Goal: Information Seeking & Learning: Learn about a topic

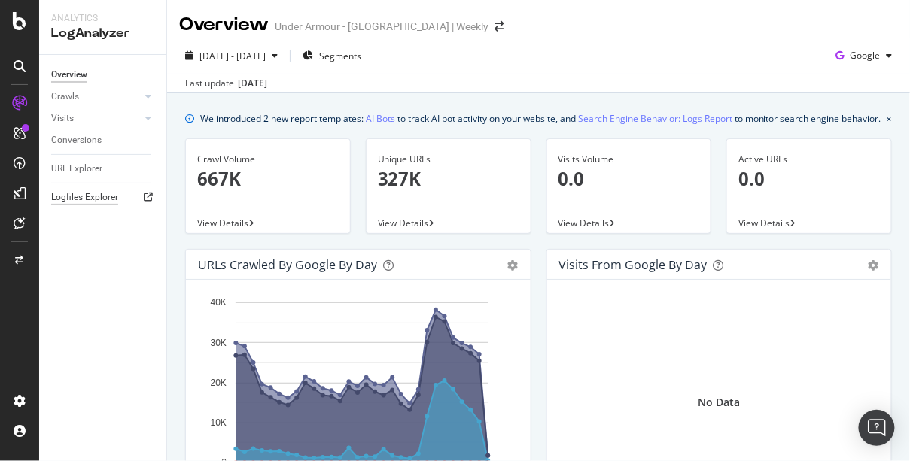
click at [78, 200] on div "Logfiles Explorer" at bounding box center [84, 198] width 67 height 16
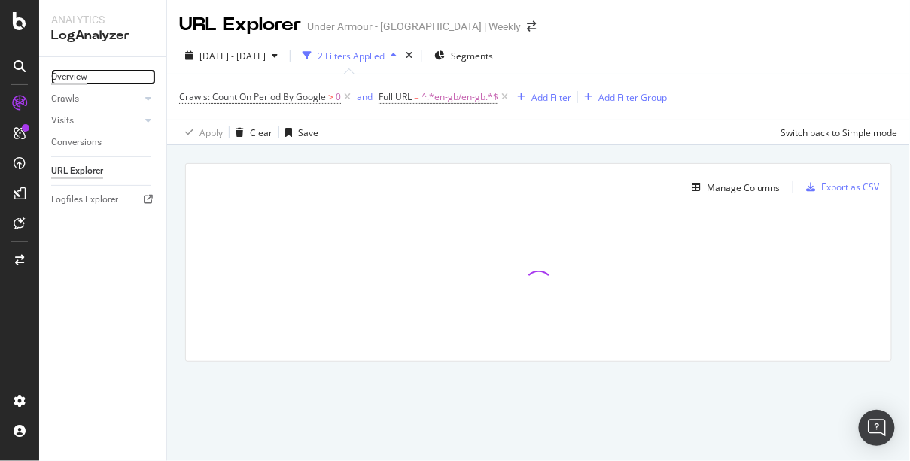
click at [81, 77] on div "Overview" at bounding box center [69, 77] width 36 height 16
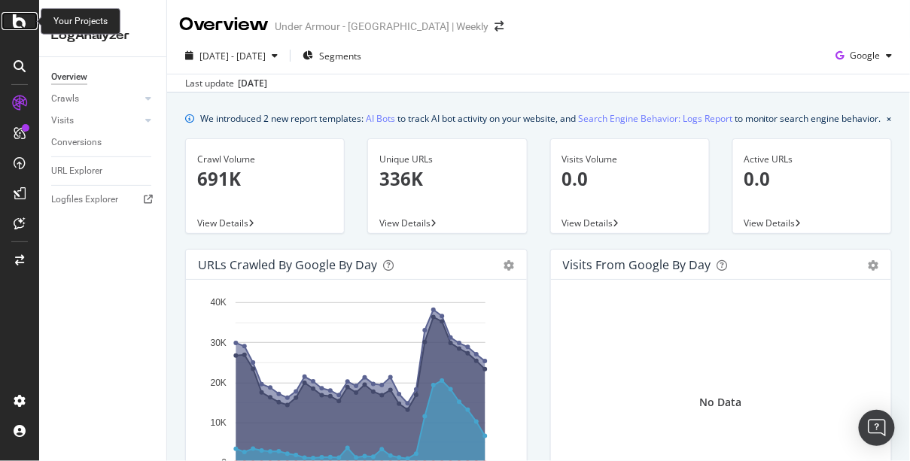
click at [22, 20] on icon at bounding box center [20, 21] width 14 height 18
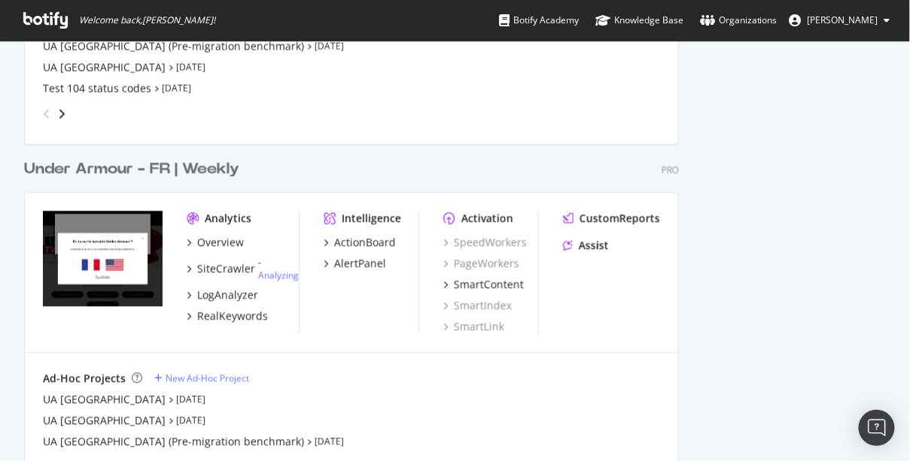
scroll to position [679, 0]
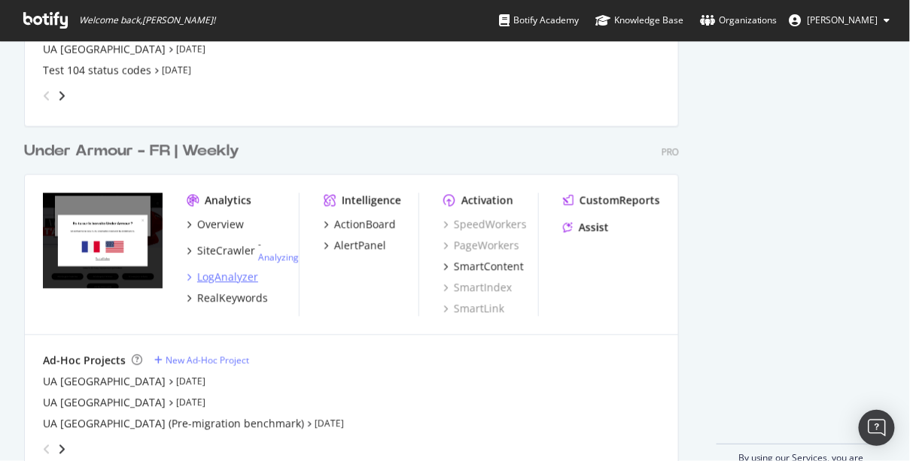
click at [230, 279] on div "LogAnalyzer" at bounding box center [227, 277] width 61 height 15
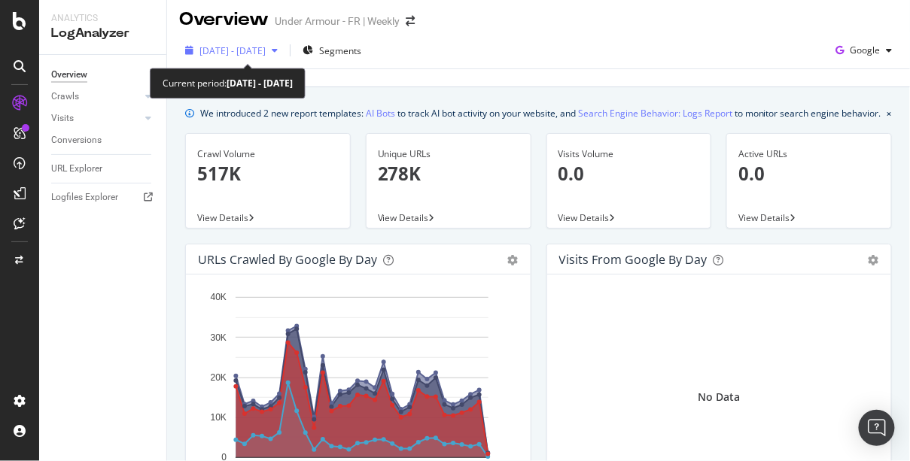
scroll to position [8, 0]
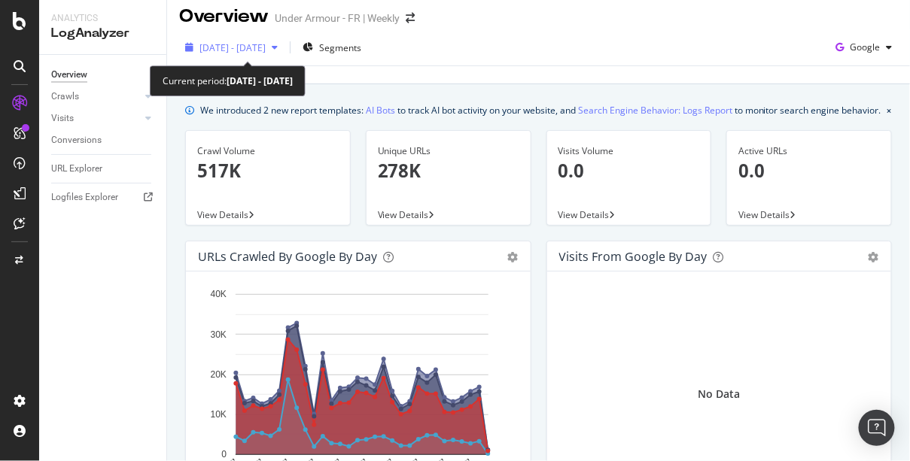
click at [278, 47] on icon "button" at bounding box center [275, 47] width 6 height 9
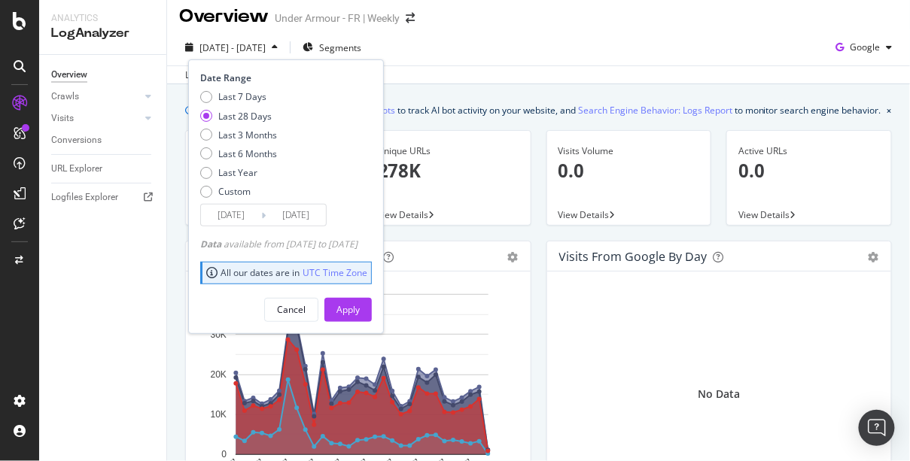
drag, startPoint x: 211, startPoint y: 153, endPoint x: 293, endPoint y: 229, distance: 110.7
click at [212, 154] on div "Last 6 Months" at bounding box center [238, 153] width 77 height 13
type input "2025/03/05"
click at [360, 306] on div "Apply" at bounding box center [347, 309] width 23 height 13
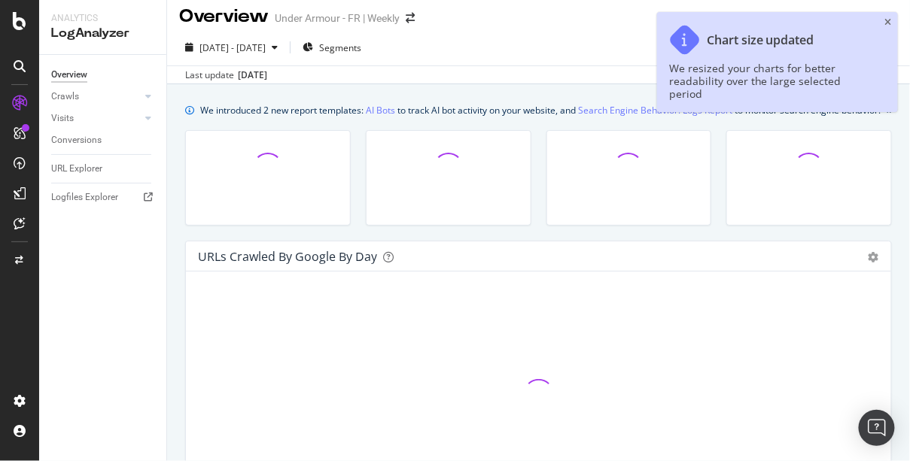
scroll to position [9, 0]
click at [887, 20] on icon "close toast" at bounding box center [888, 22] width 7 height 9
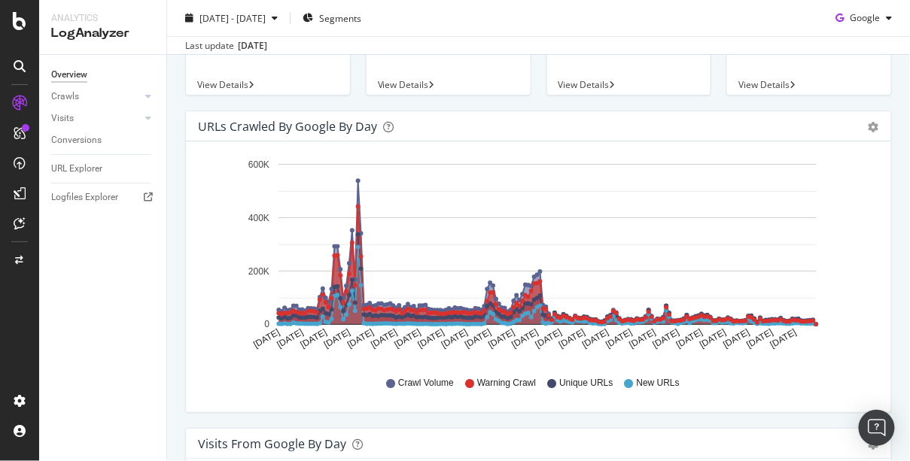
scroll to position [138, 0]
click at [99, 199] on div "Logfiles Explorer" at bounding box center [84, 198] width 67 height 16
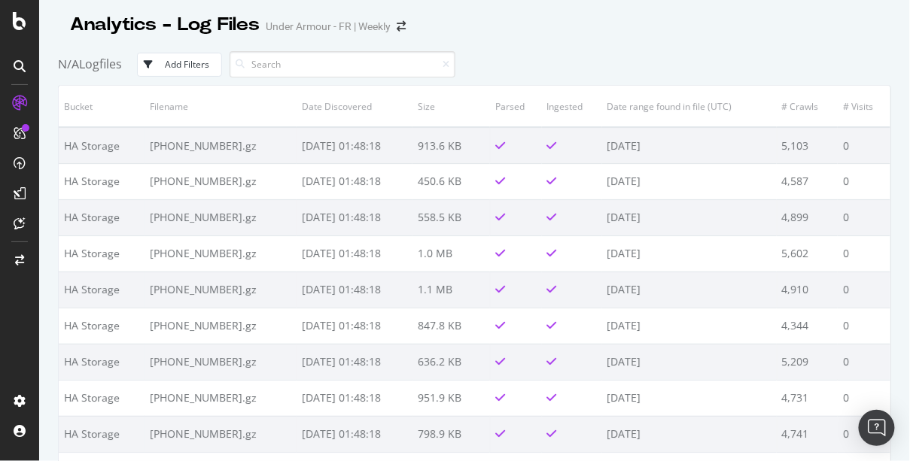
drag, startPoint x: 893, startPoint y: 126, endPoint x: 910, endPoint y: 101, distance: 30.5
click at [896, 325] on div "Analytics - Log Files Under Armour - FR | Weekly N/A Logfiles Add Filters Bucke…" at bounding box center [474, 230] width 871 height 461
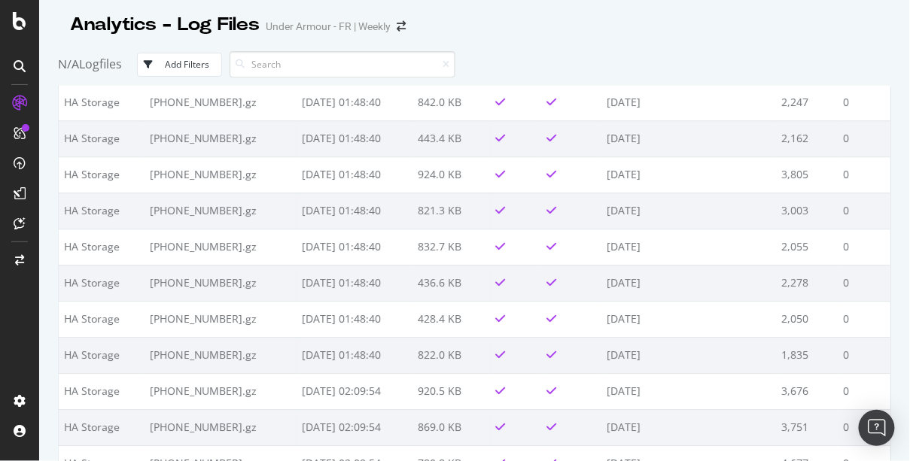
scroll to position [57157, 0]
